Goal: Task Accomplishment & Management: Manage account settings

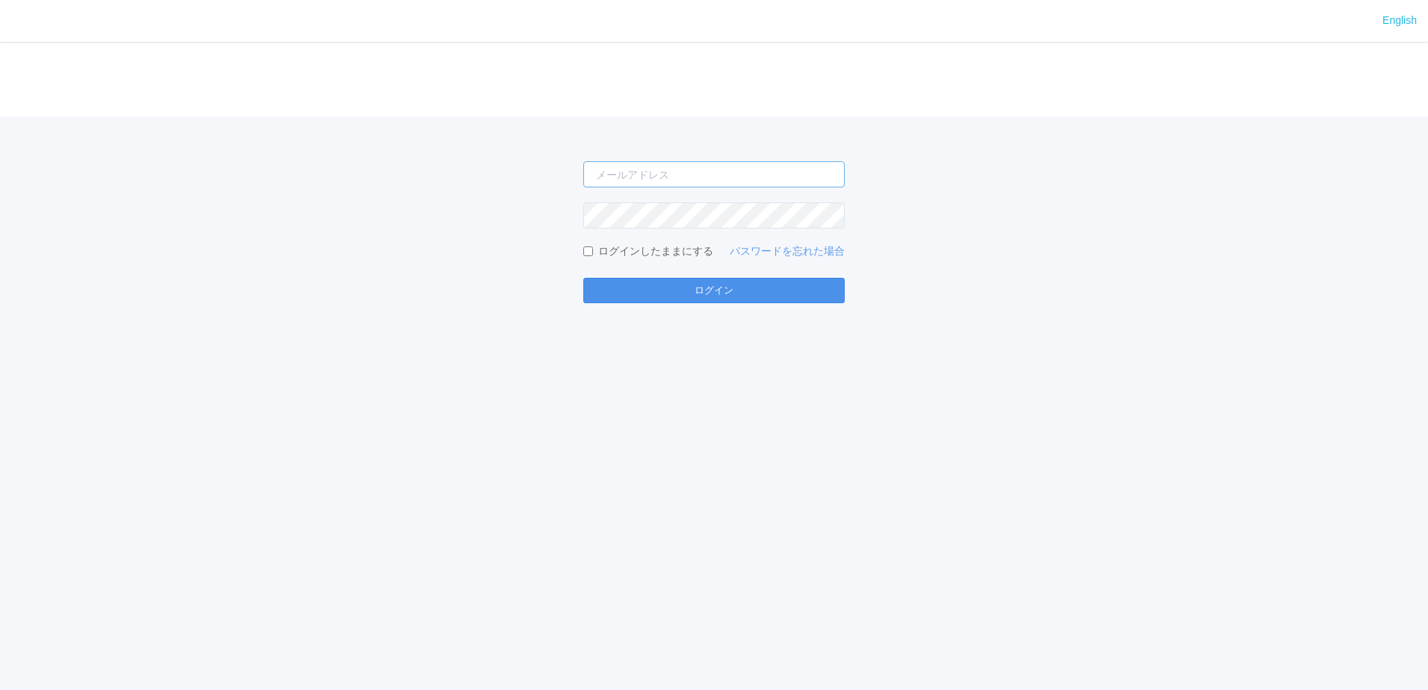
type input "[EMAIL_ADDRESS][DOMAIN_NAME]"
click at [673, 294] on button "ログイン" at bounding box center [714, 290] width 261 height 25
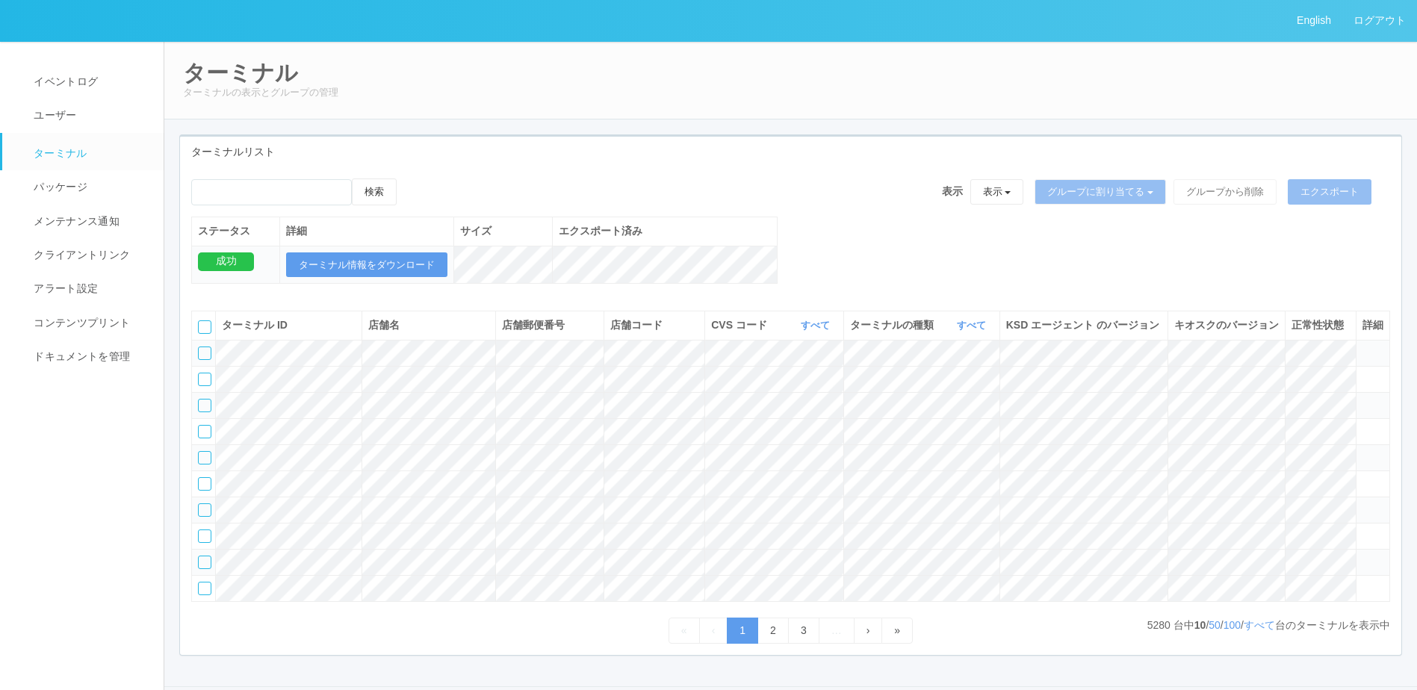
scroll to position [129, 0]
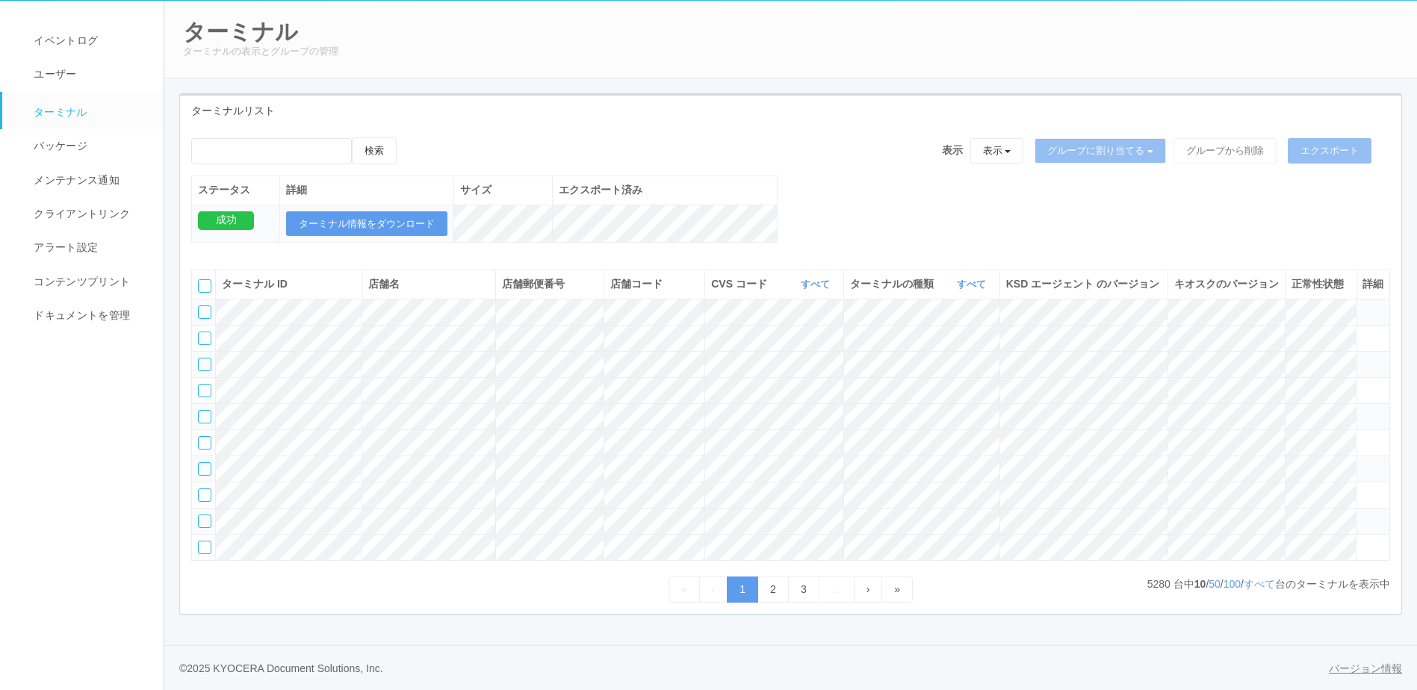
click at [1367, 675] on link "バージョン情報" at bounding box center [1365, 669] width 73 height 16
